Goal: Task Accomplishment & Management: Manage account settings

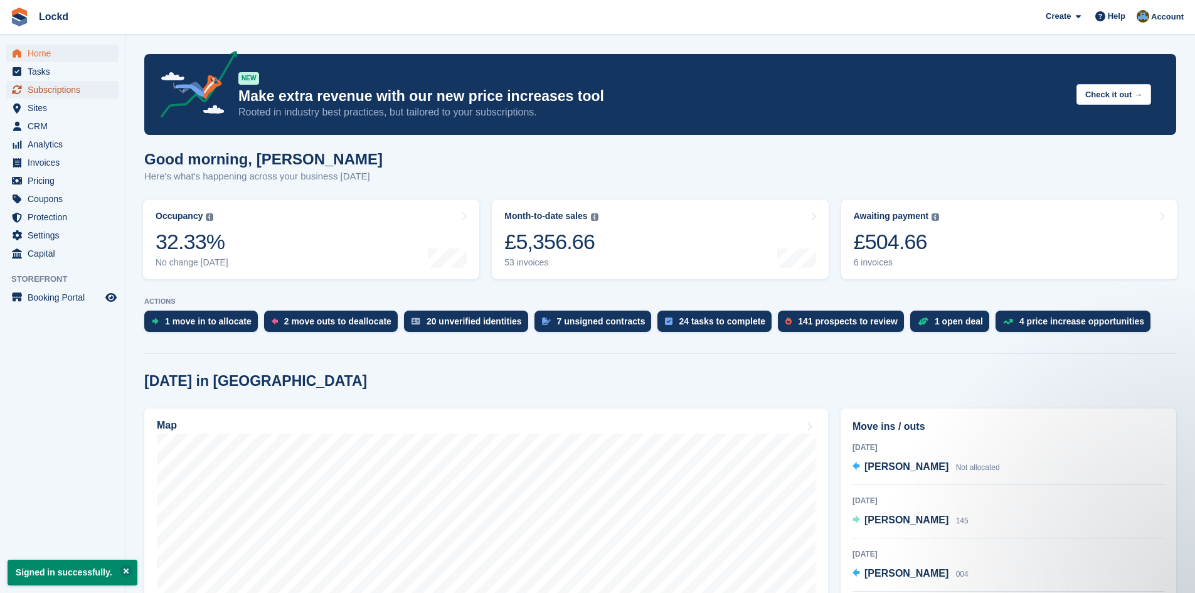
click at [51, 88] on span "Subscriptions" at bounding box center [65, 90] width 75 height 18
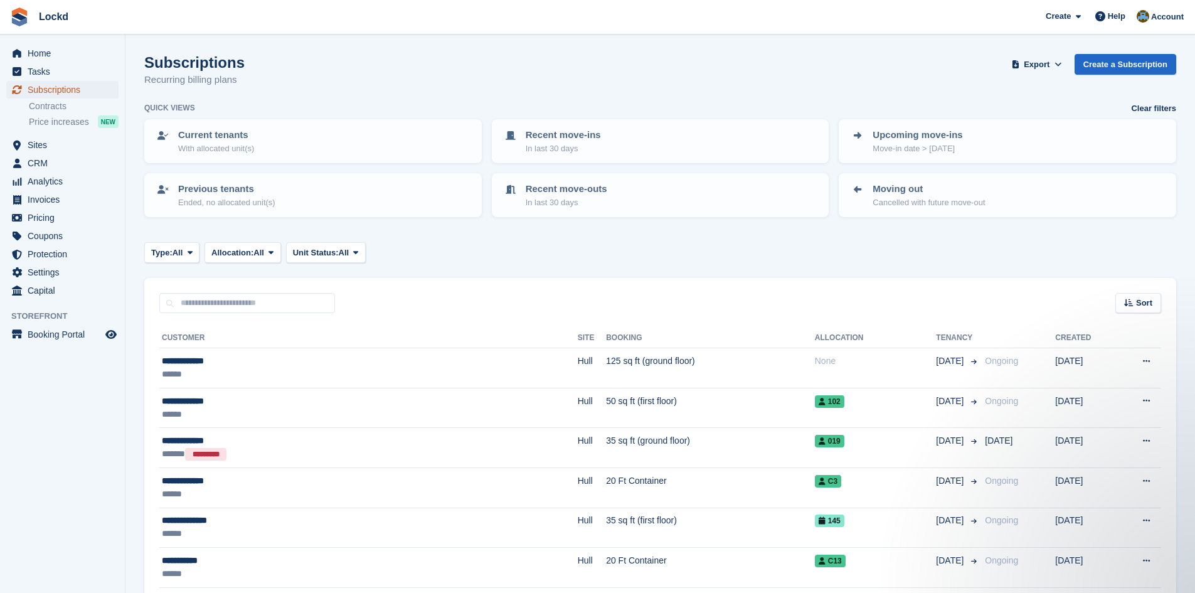
click at [54, 83] on span "Subscriptions" at bounding box center [65, 90] width 75 height 18
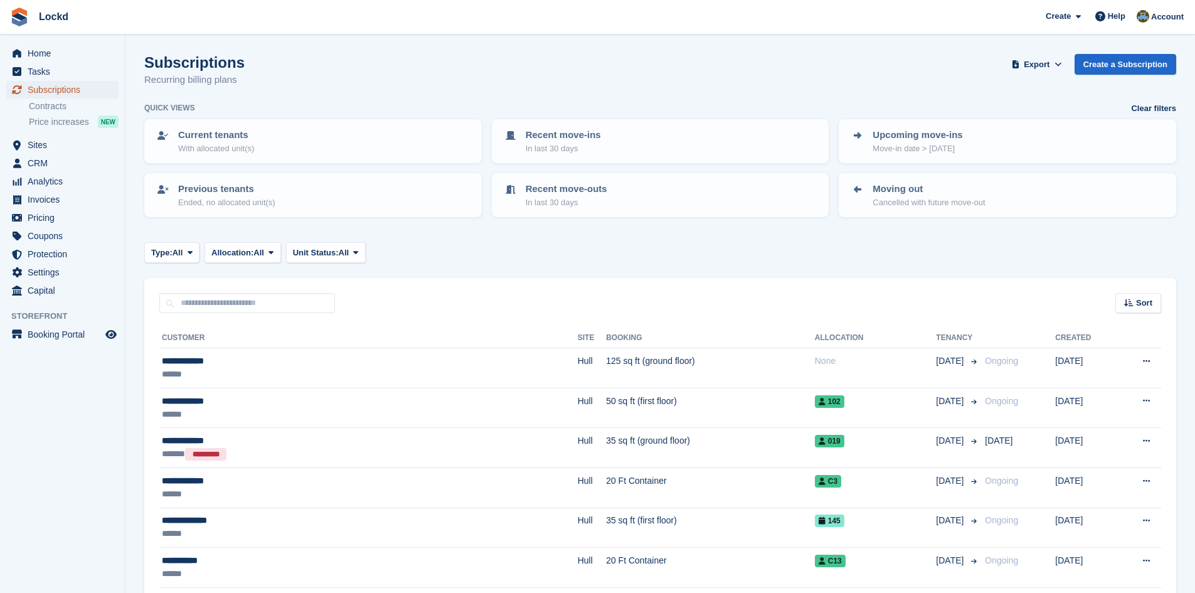
click at [53, 87] on span "Subscriptions" at bounding box center [65, 90] width 75 height 18
click at [242, 309] on input "text" at bounding box center [247, 303] width 176 height 21
type input "****"
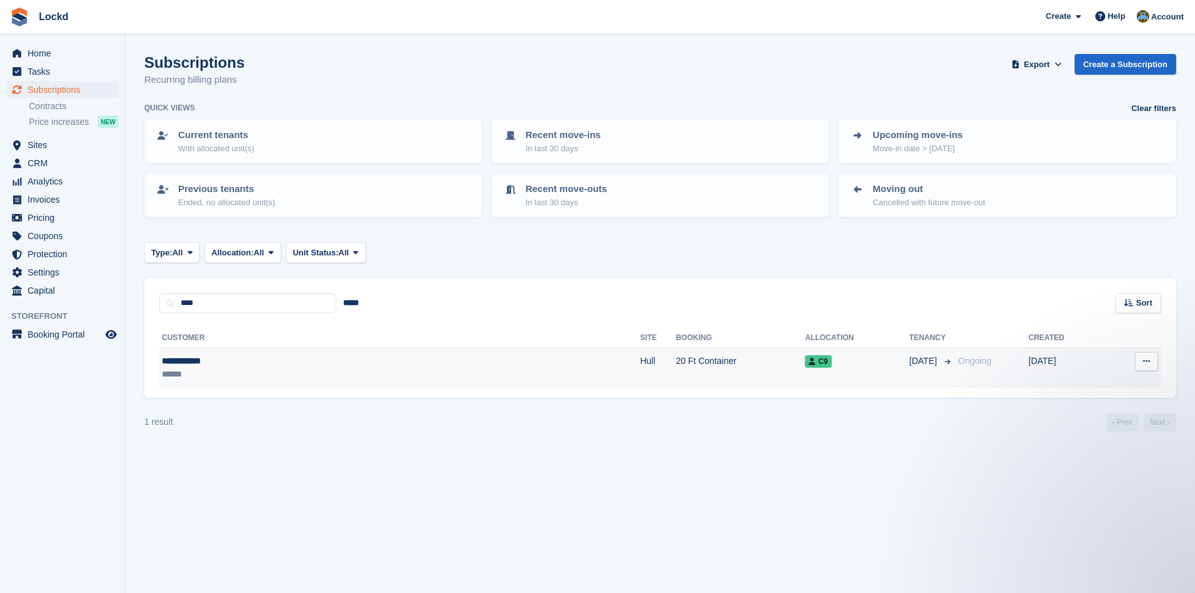
click at [1039, 368] on td "[DATE]" at bounding box center [1067, 368] width 77 height 40
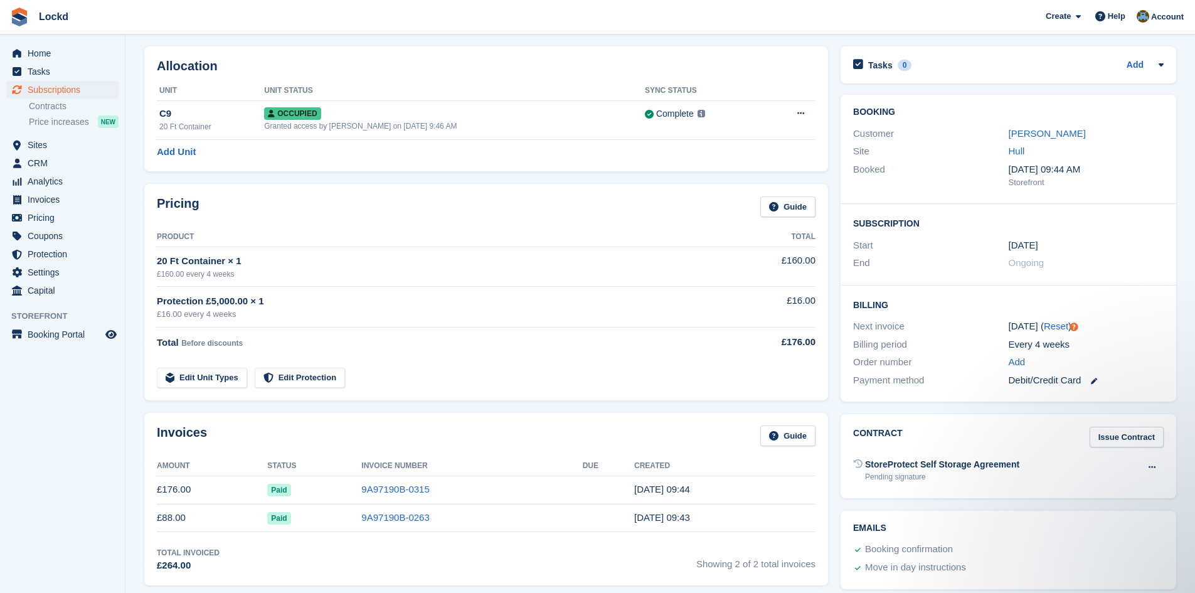
scroll to position [125, 0]
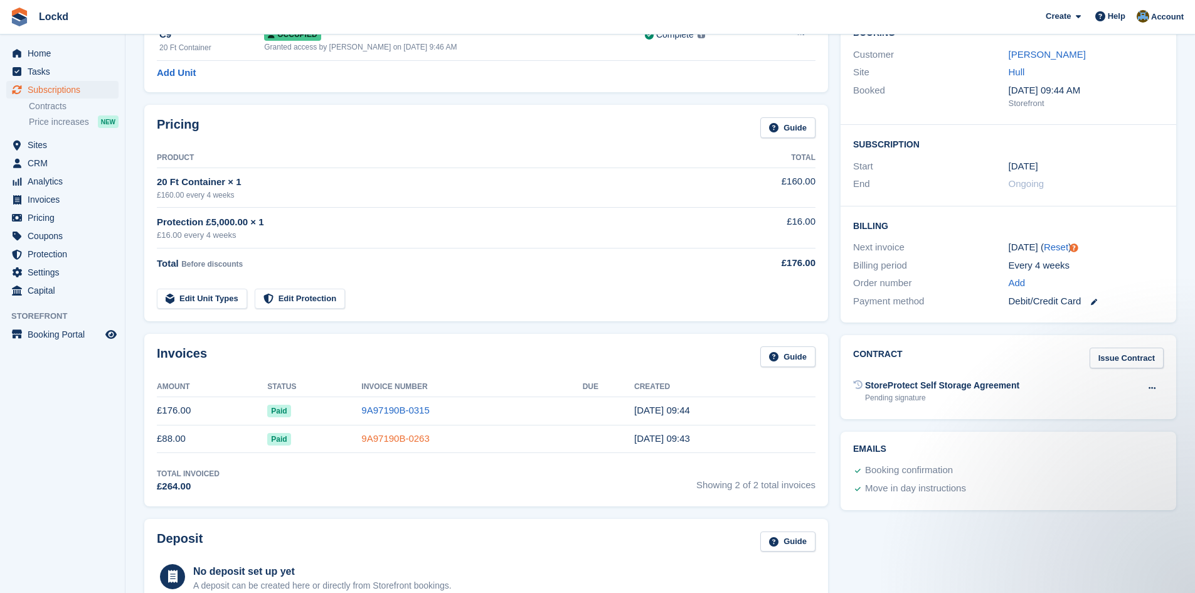
click at [393, 441] on link "9A97190B-0263" at bounding box center [395, 438] width 68 height 11
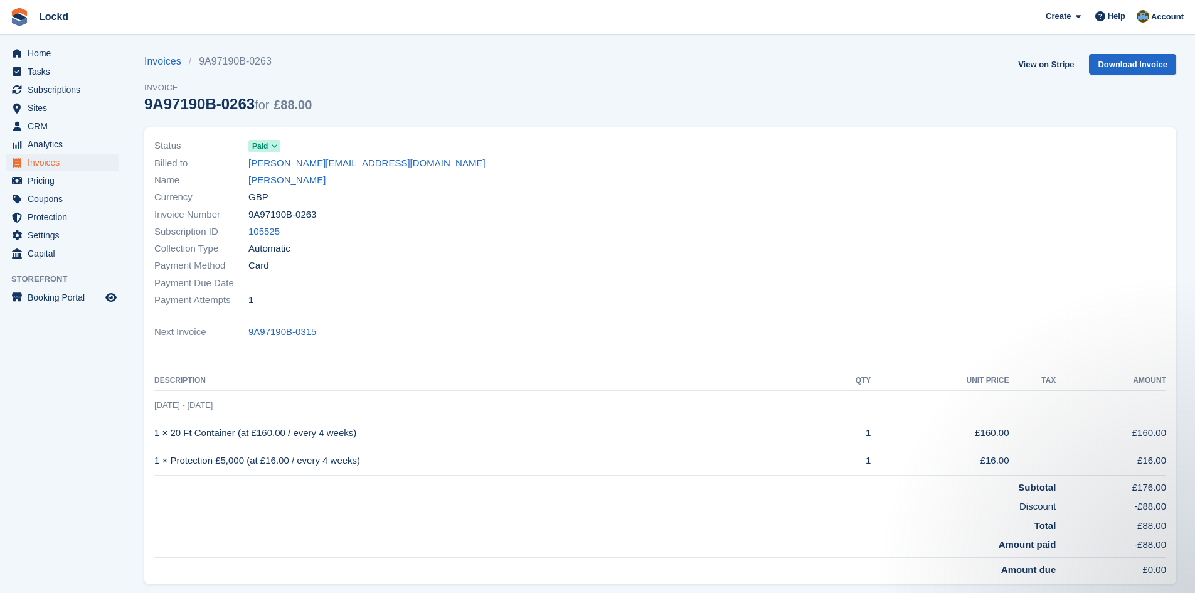
click at [267, 144] on span "Paid" at bounding box center [260, 146] width 16 height 11
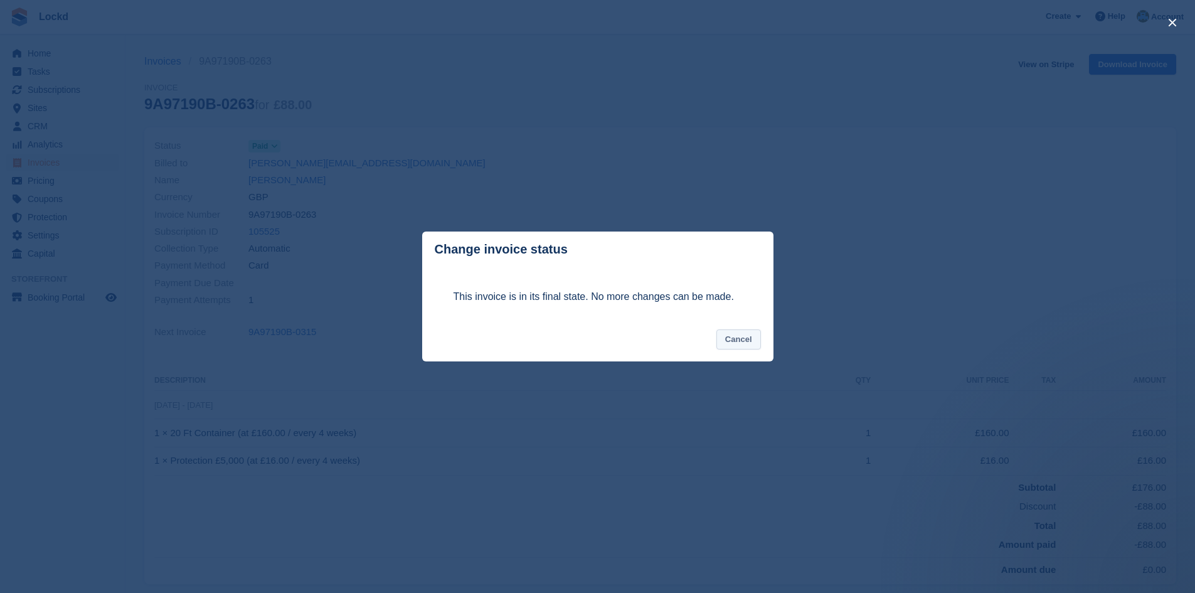
click at [746, 341] on button "Cancel" at bounding box center [738, 339] width 45 height 21
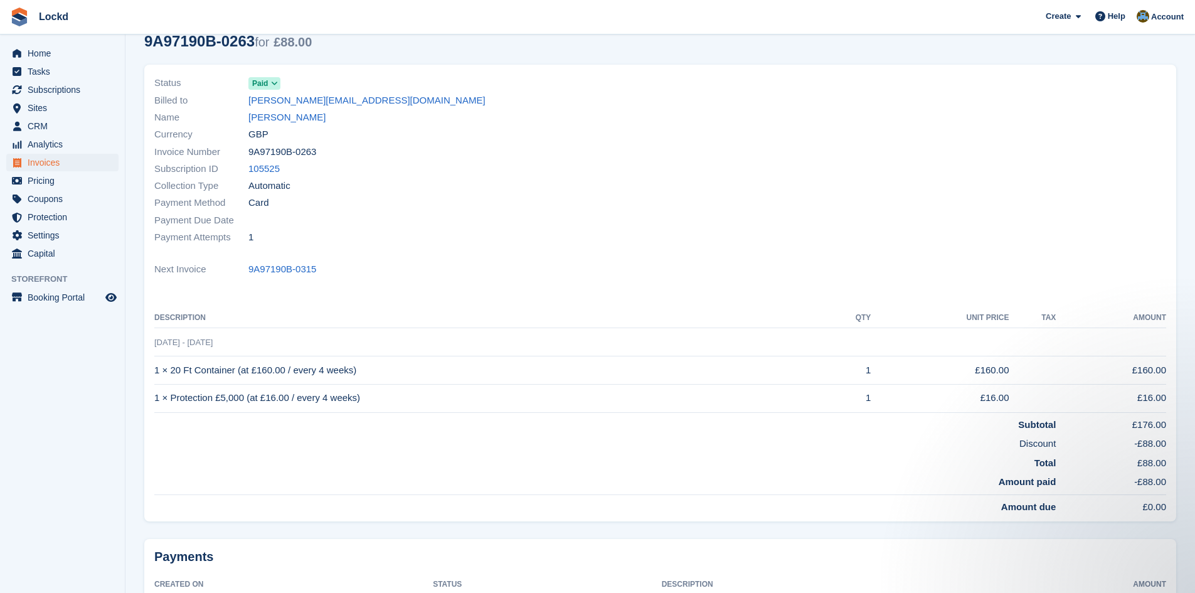
scroll to position [166, 0]
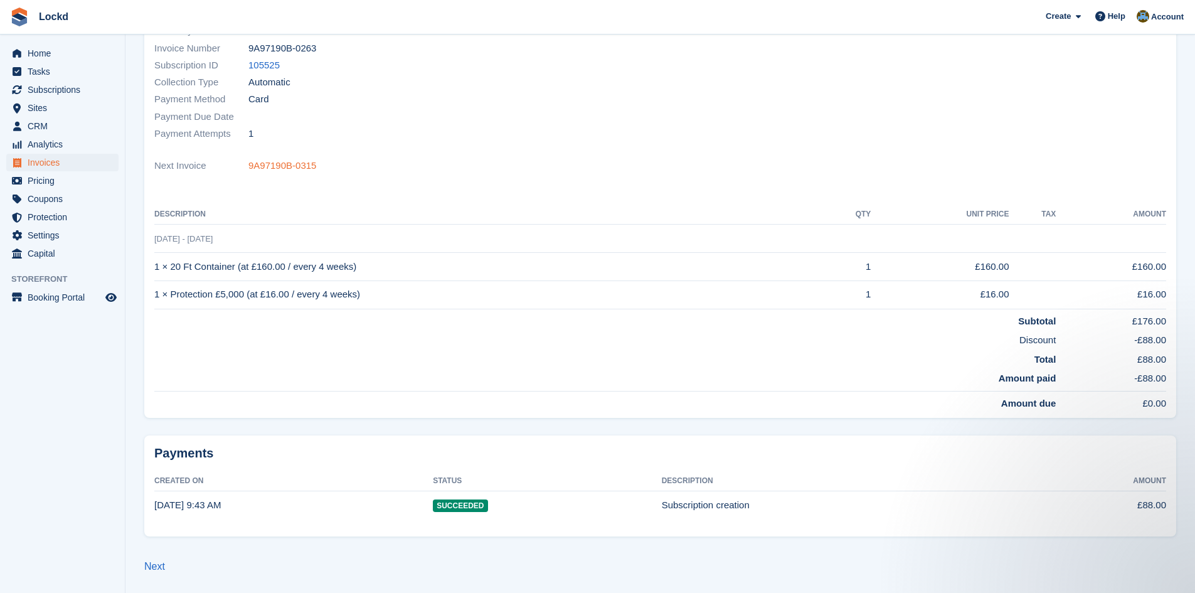
click at [282, 166] on link "9A97190B-0315" at bounding box center [282, 166] width 68 height 14
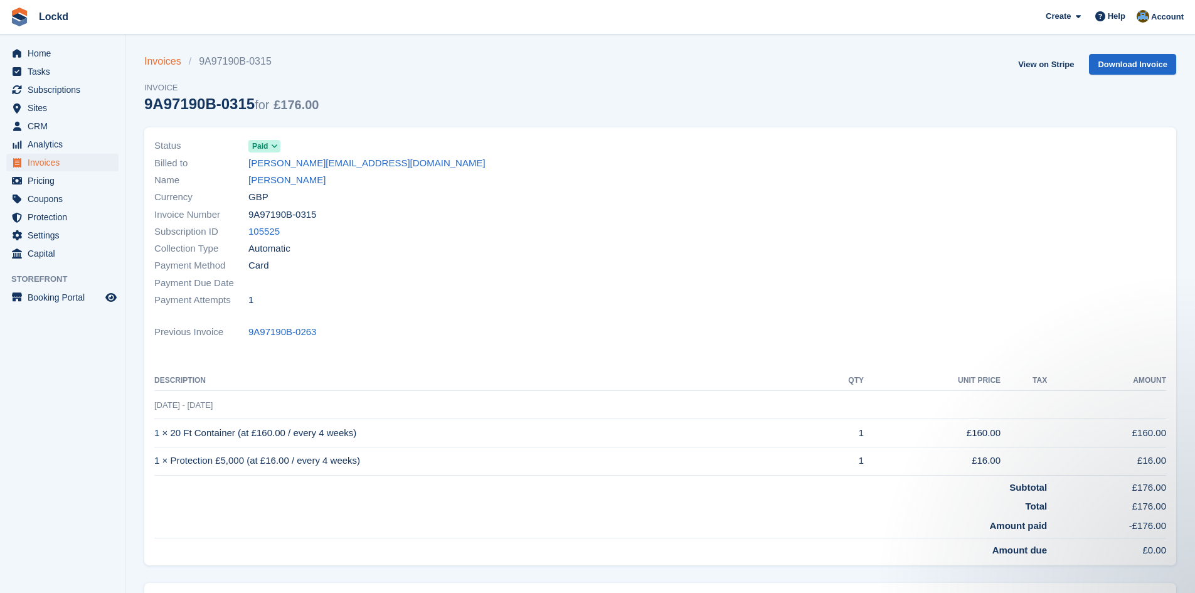
click at [160, 65] on link "Invoices" at bounding box center [166, 61] width 45 height 15
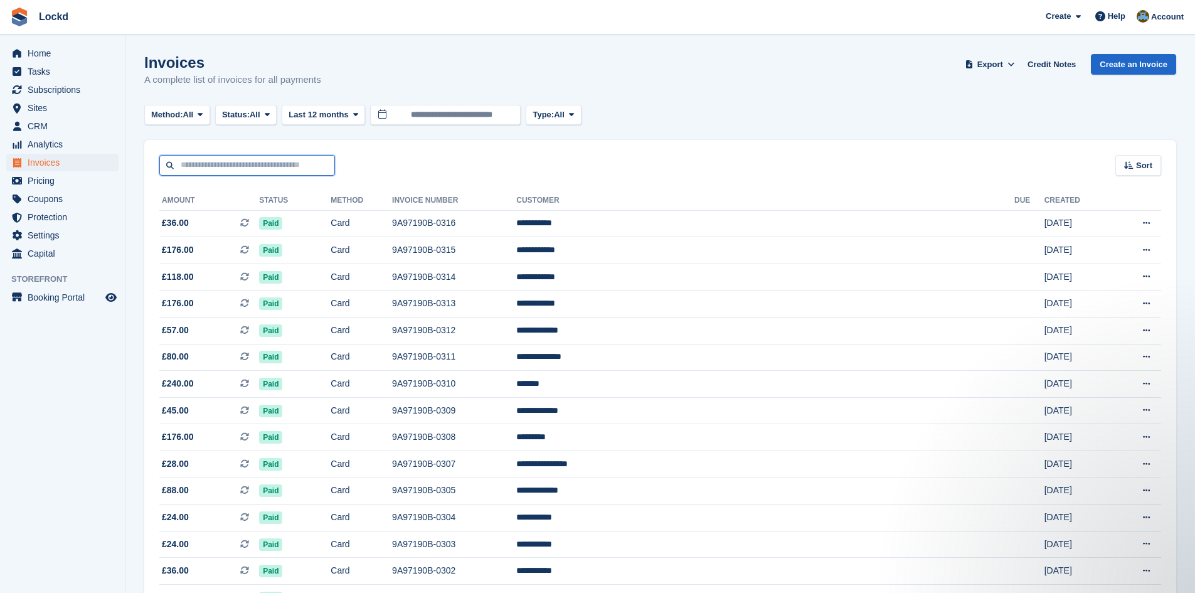
click at [216, 163] on input "text" at bounding box center [247, 165] width 176 height 21
type input "*******"
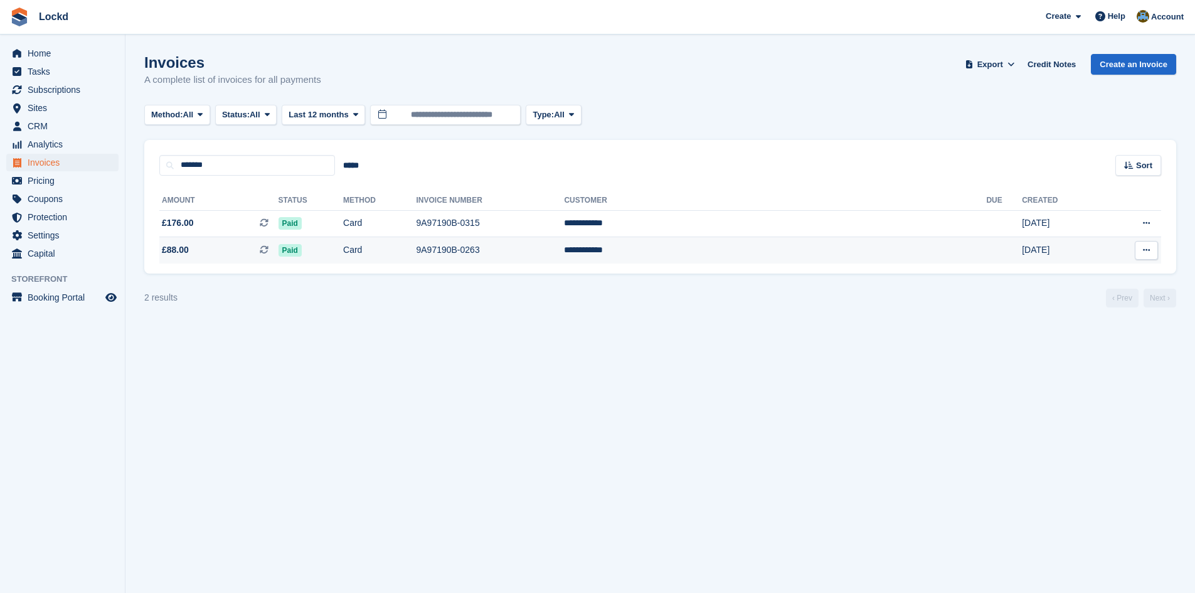
click at [563, 250] on td "9A97190B-0263" at bounding box center [490, 250] width 148 height 26
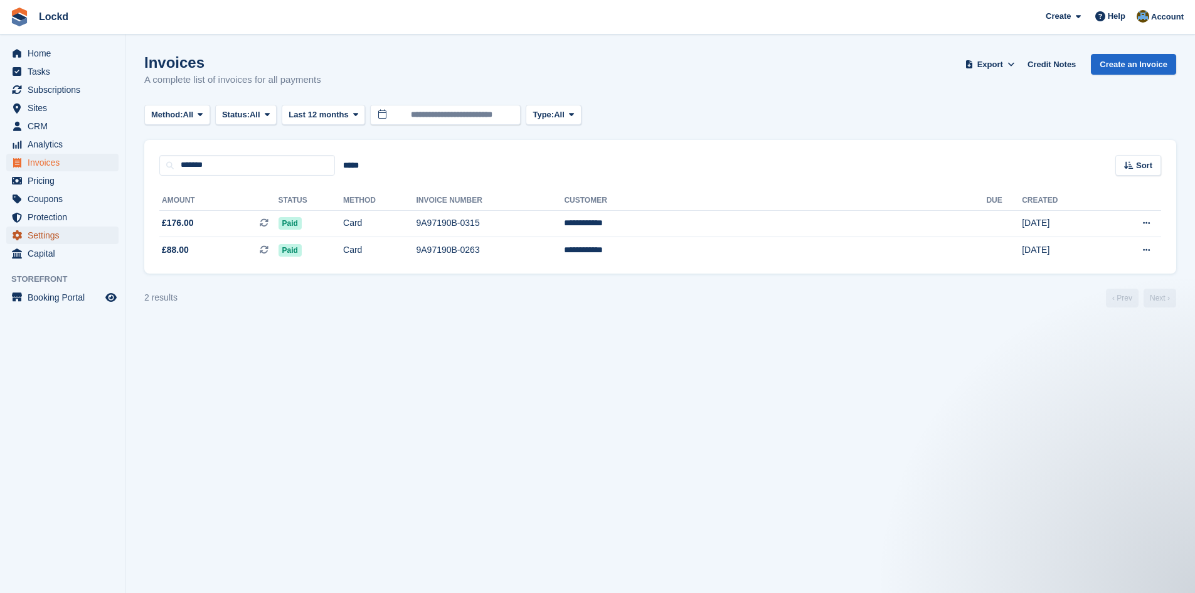
click at [48, 236] on span "Settings" at bounding box center [65, 235] width 75 height 18
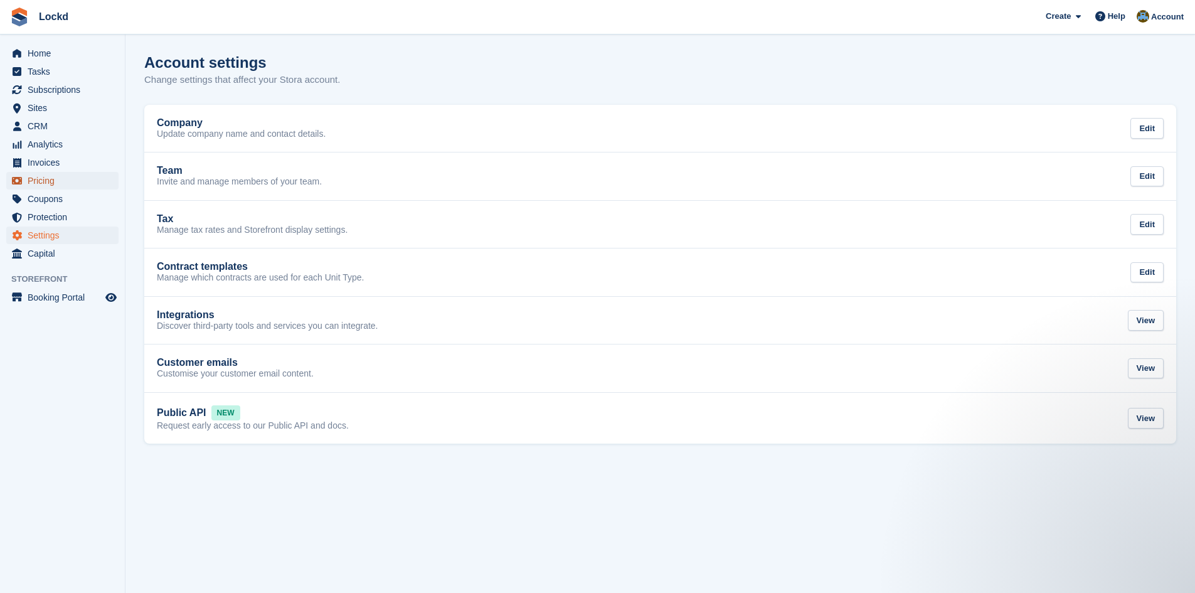
click at [50, 180] on span "Pricing" at bounding box center [65, 181] width 75 height 18
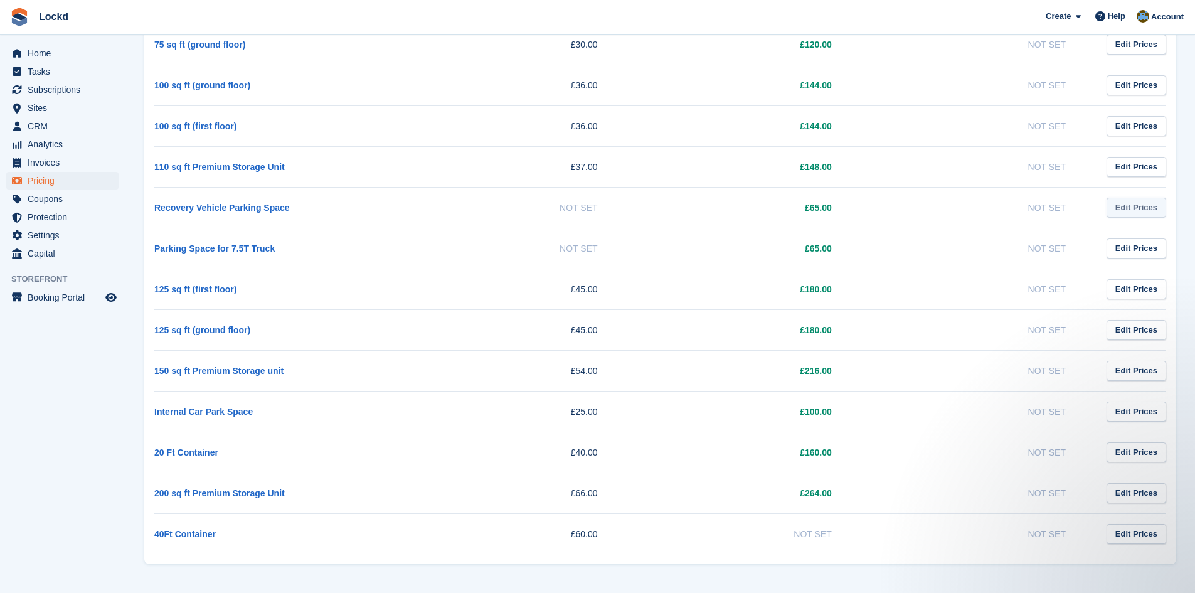
click at [1132, 208] on link "Edit Prices" at bounding box center [1137, 208] width 60 height 21
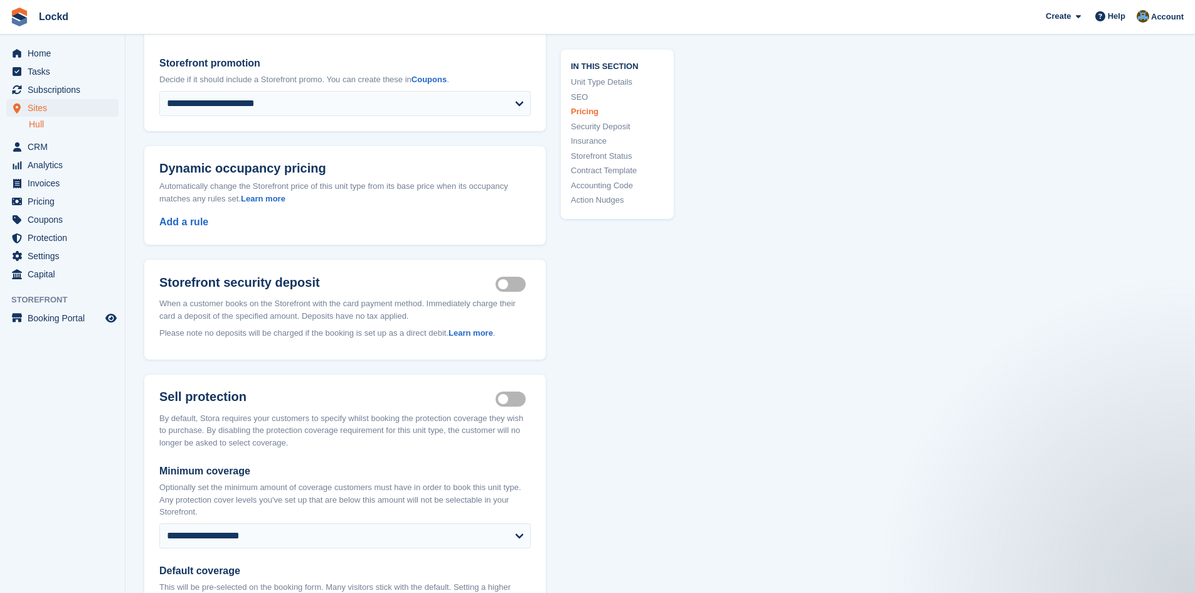
scroll to position [1346, 0]
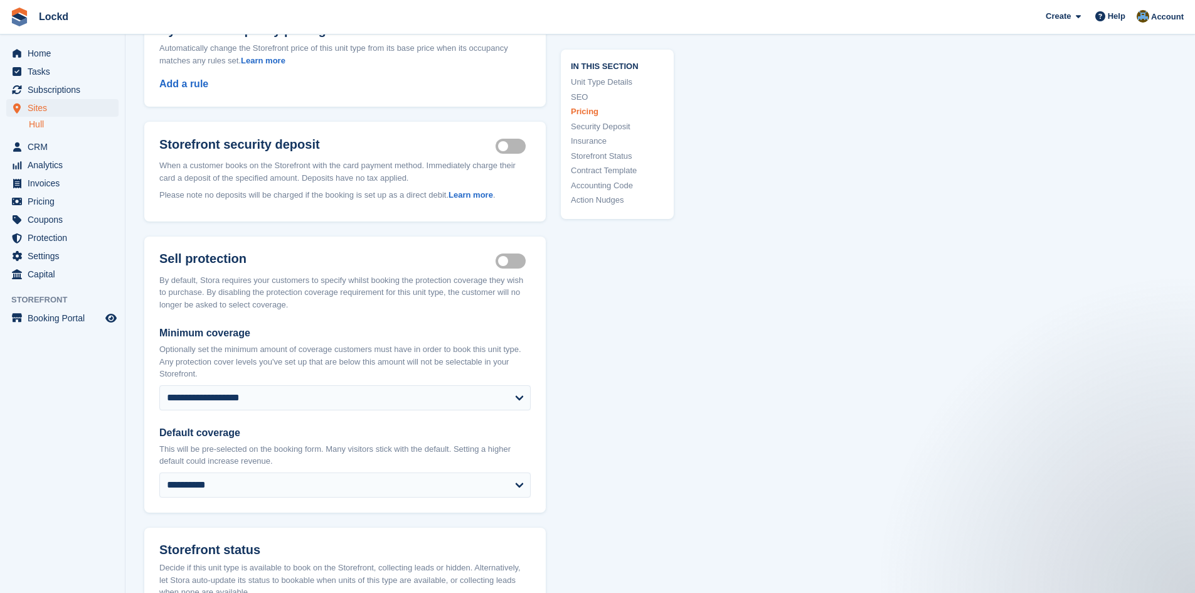
click at [498, 260] on label "Insurance coverage required" at bounding box center [513, 261] width 35 height 2
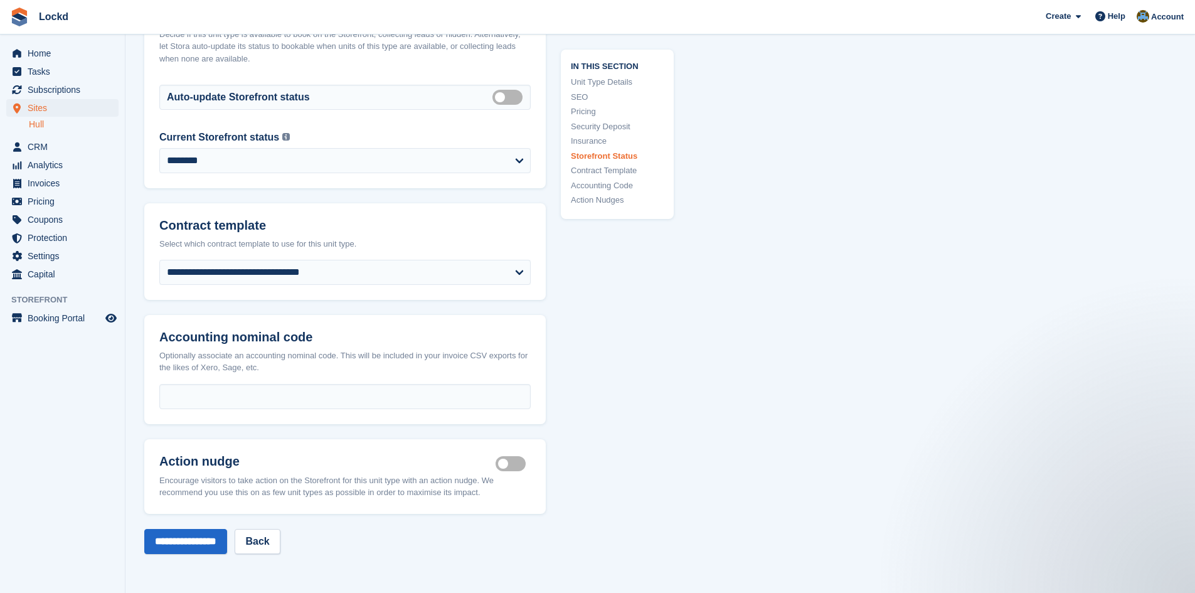
scroll to position [1910, 0]
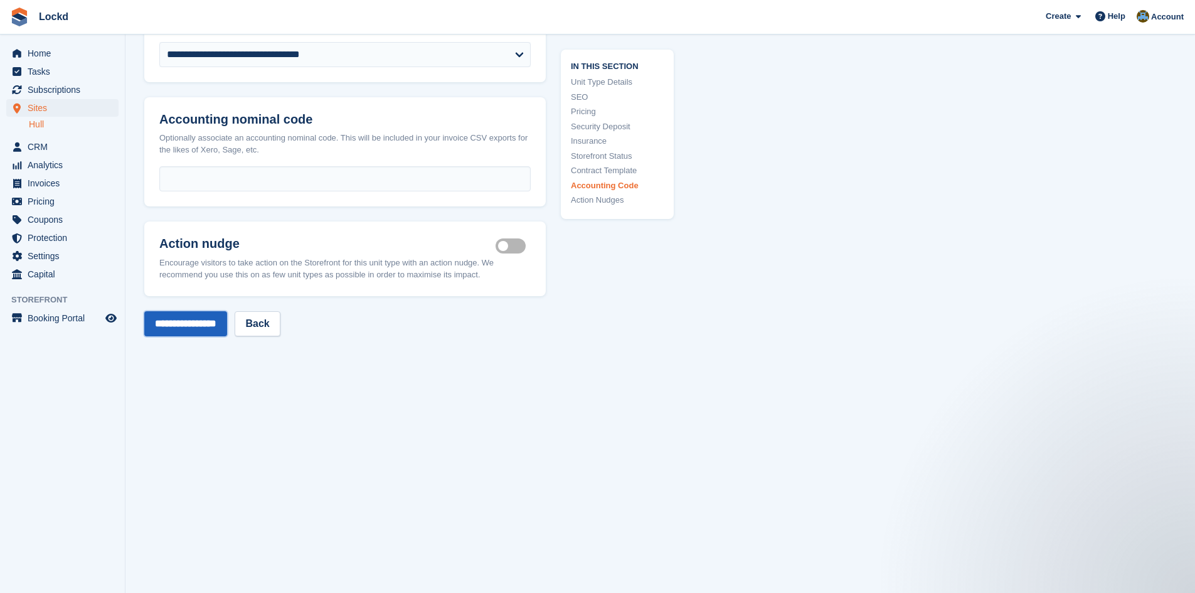
click at [186, 316] on input "**********" at bounding box center [185, 323] width 83 height 25
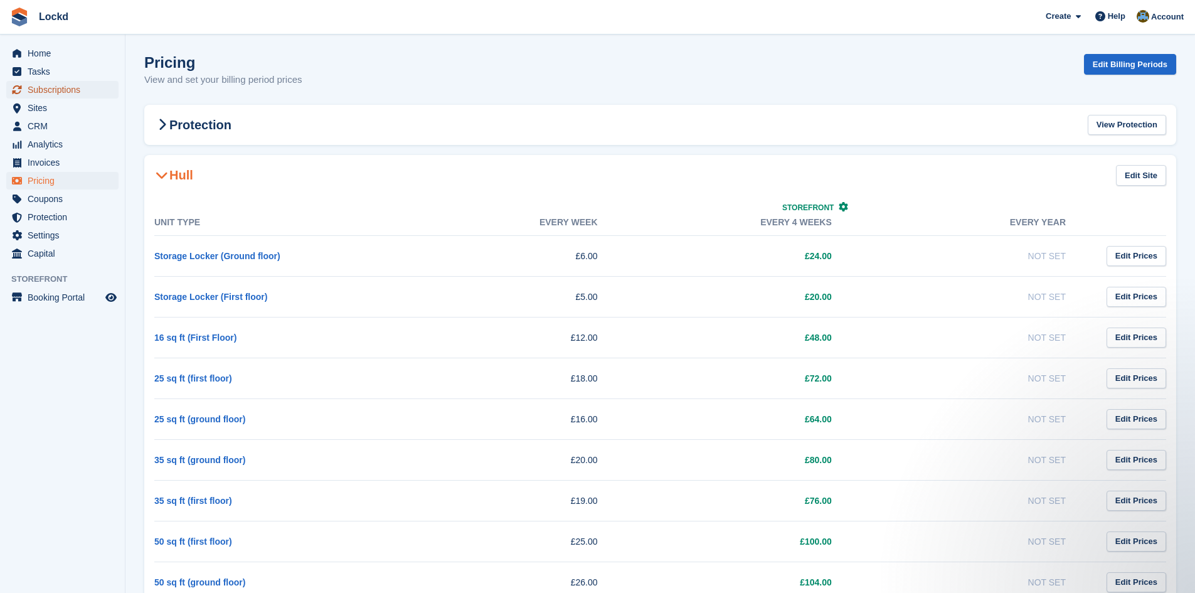
click at [45, 92] on span "Subscriptions" at bounding box center [65, 90] width 75 height 18
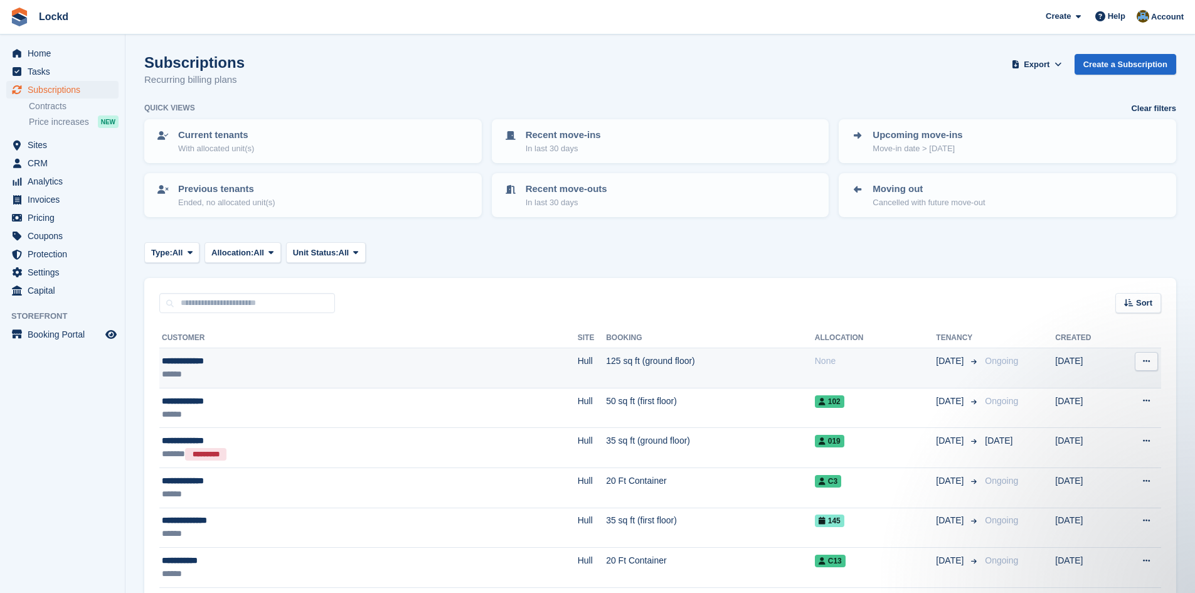
click at [639, 362] on td "125 sq ft (ground floor)" at bounding box center [710, 368] width 209 height 40
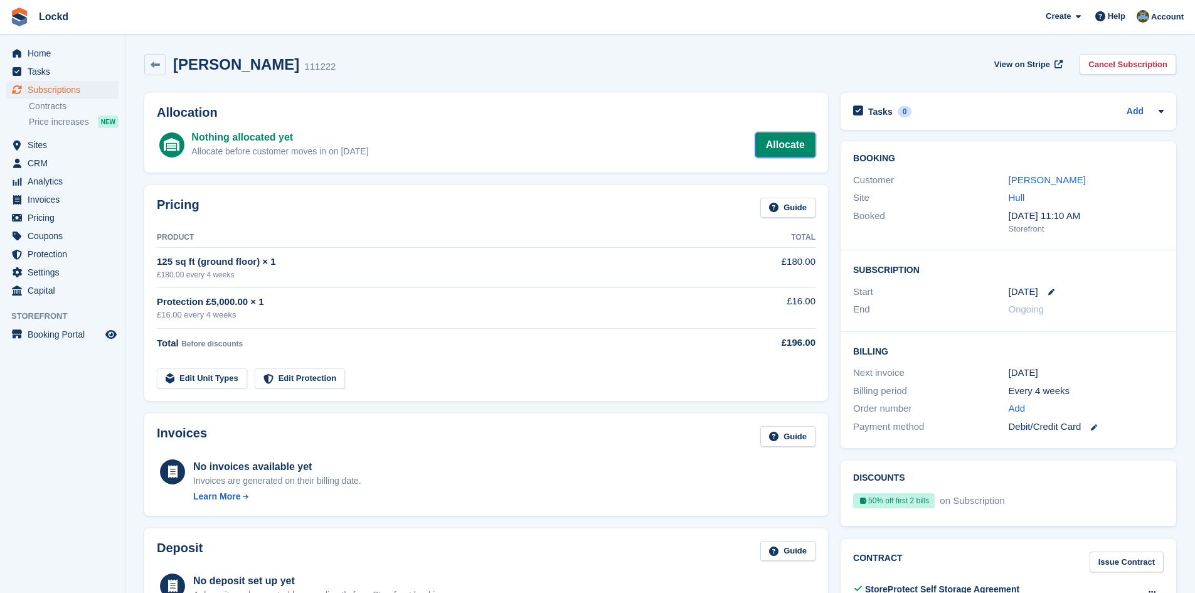
click at [789, 143] on link "Allocate" at bounding box center [785, 144] width 60 height 25
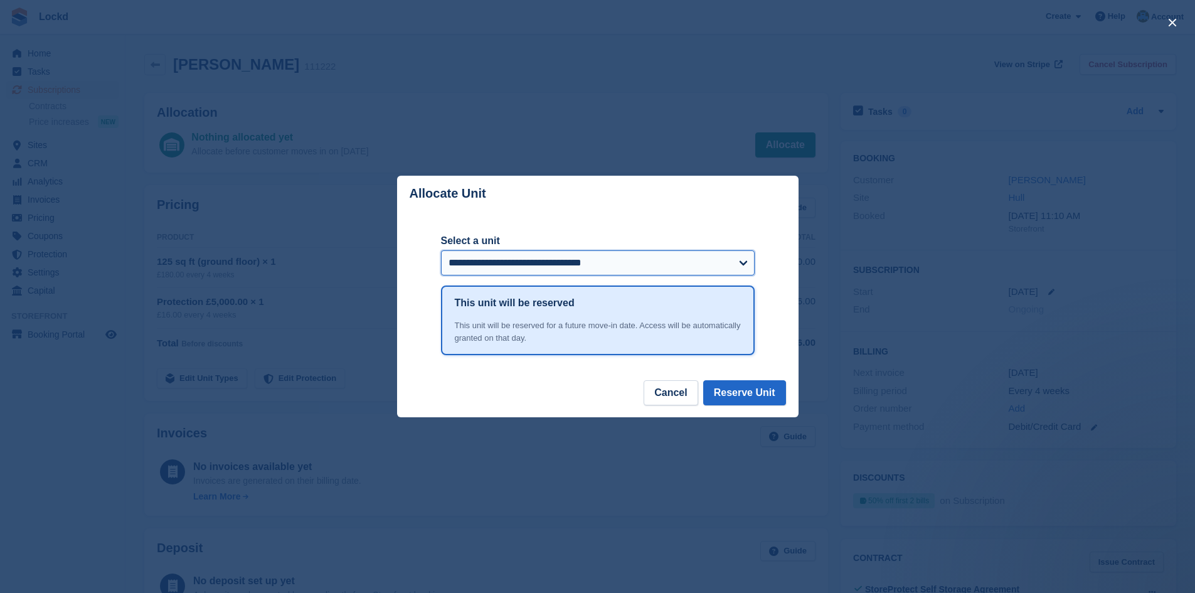
click at [649, 261] on select "**********" at bounding box center [598, 262] width 314 height 25
select select "******"
click at [441, 252] on select "**********" at bounding box center [598, 262] width 314 height 25
click at [744, 393] on button "Reserve Unit" at bounding box center [744, 392] width 83 height 25
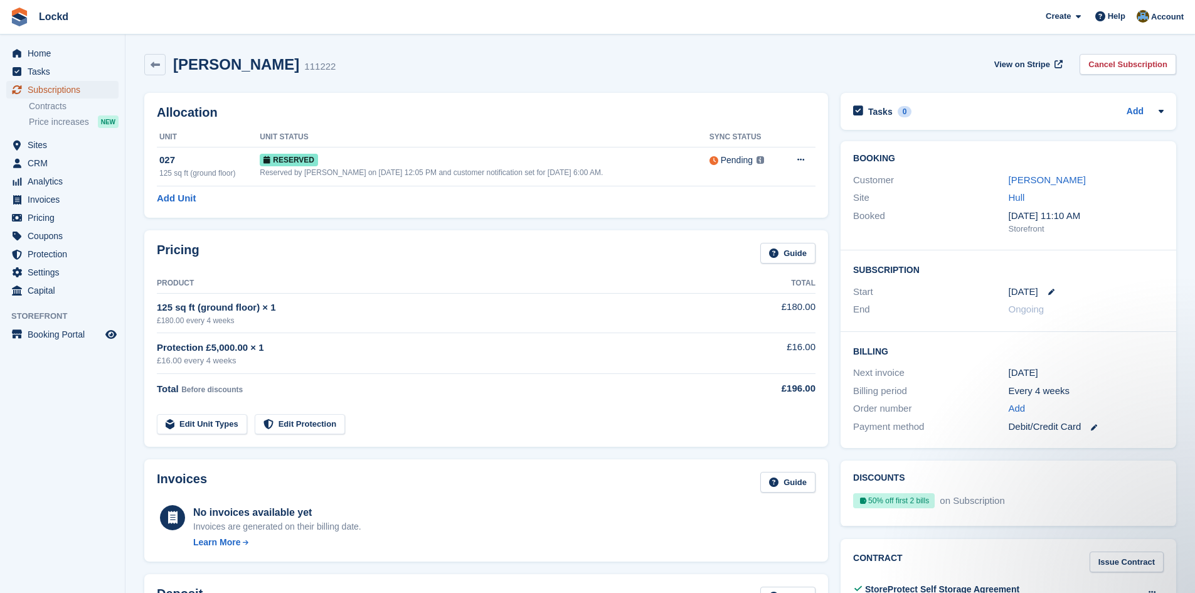
click at [55, 87] on span "Subscriptions" at bounding box center [65, 90] width 75 height 18
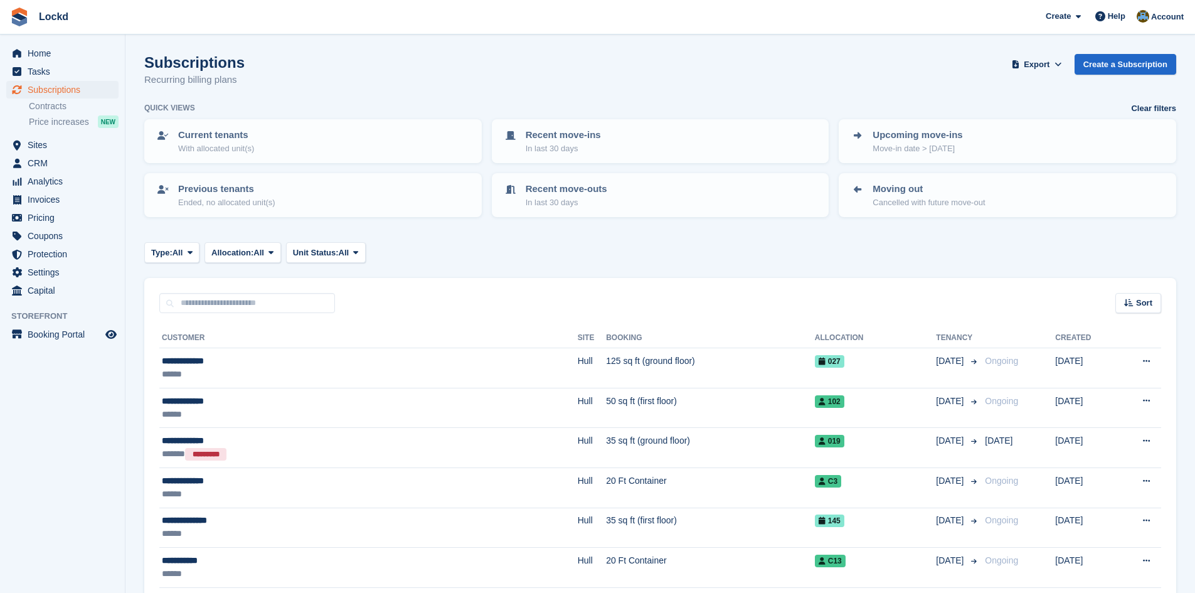
click at [222, 307] on input "text" at bounding box center [247, 303] width 176 height 21
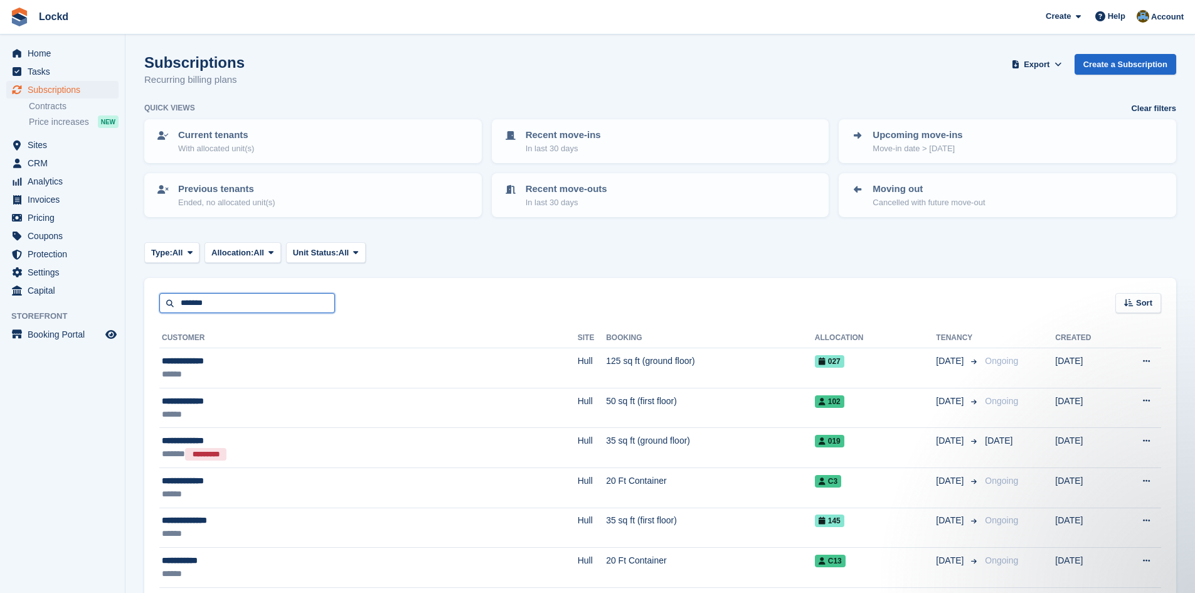
type input "*******"
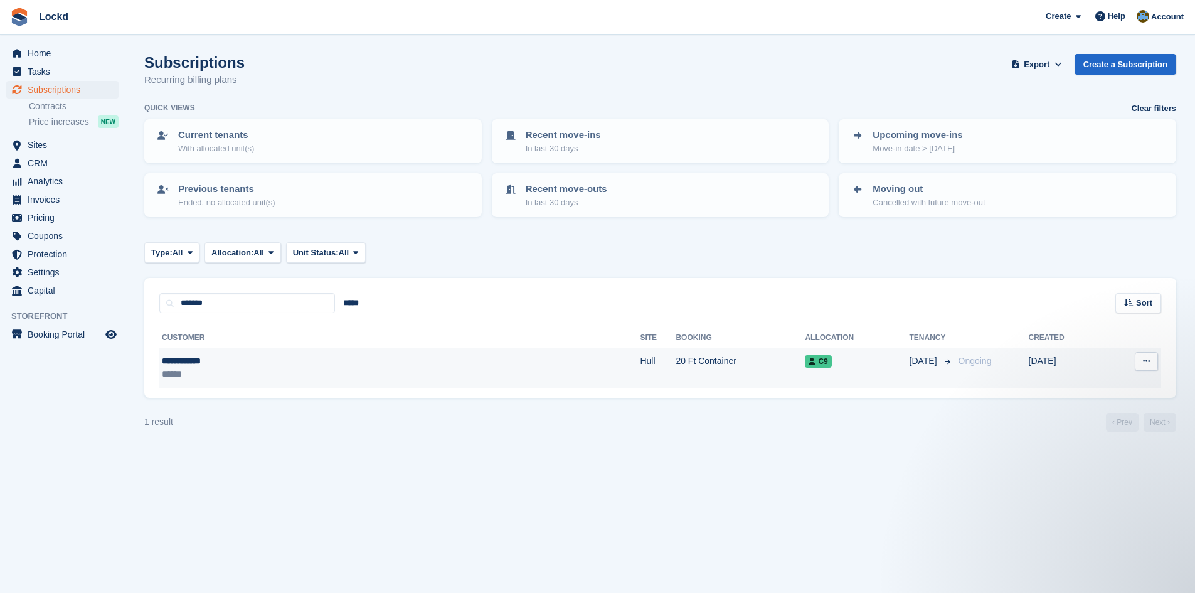
click at [676, 358] on td "20 Ft Container" at bounding box center [740, 368] width 129 height 40
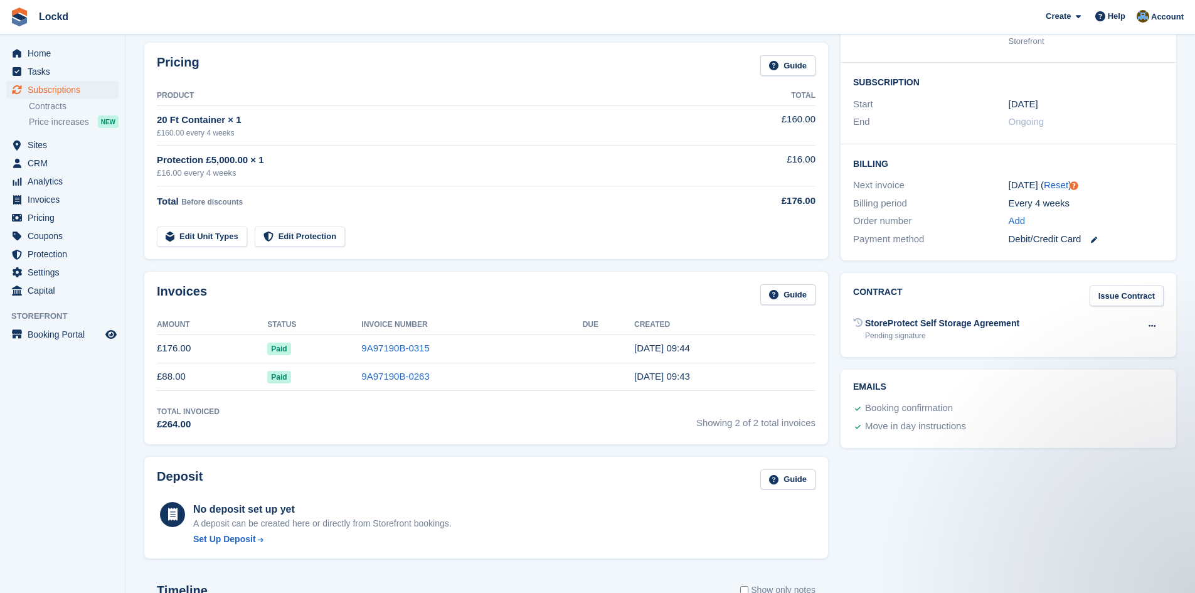
scroll to position [188, 0]
click at [284, 346] on span "Paid" at bounding box center [278, 348] width 23 height 13
click at [366, 346] on link "9A97190B-0315" at bounding box center [395, 347] width 68 height 11
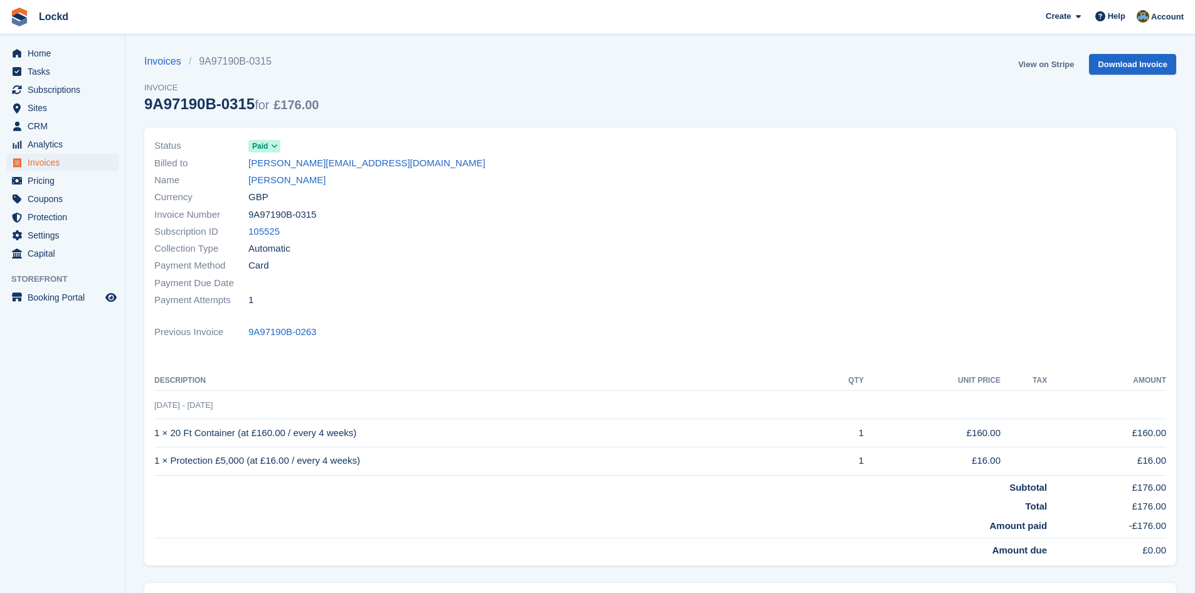
click at [1036, 66] on link "View on Stripe" at bounding box center [1046, 64] width 66 height 21
